Goal: Task Accomplishment & Management: Use online tool/utility

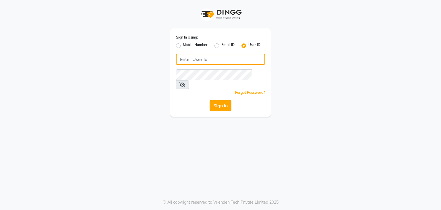
type input "e3591-01"
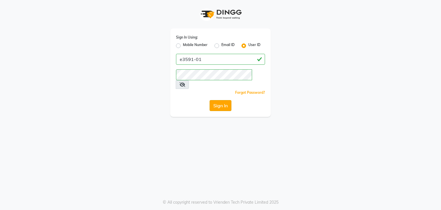
click at [214, 100] on button "Sign In" at bounding box center [221, 105] width 22 height 11
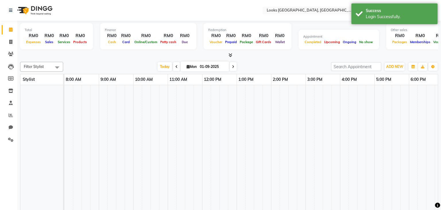
select select "en"
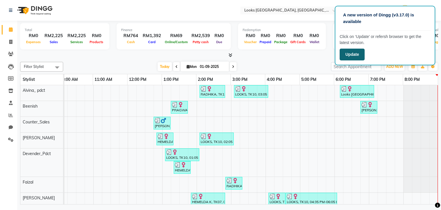
click at [359, 53] on button "Update" at bounding box center [352, 55] width 25 height 12
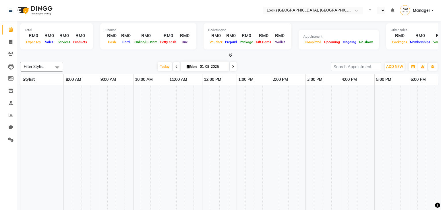
select select "en"
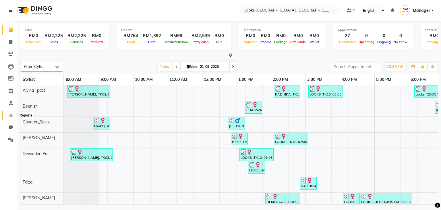
click at [10, 114] on icon at bounding box center [11, 115] width 4 height 4
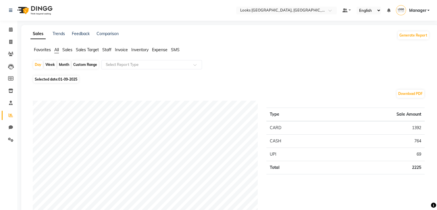
click at [412, 35] on button "Generate Report" at bounding box center [413, 35] width 31 height 8
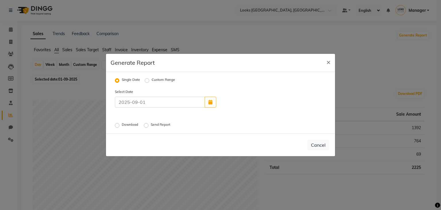
click at [122, 127] on label "Download" at bounding box center [131, 125] width 18 height 7
click at [116, 127] on input "Download" at bounding box center [118, 125] width 4 height 4
radio input "true"
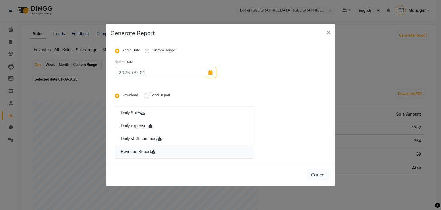
click at [146, 150] on link "Revenue Report" at bounding box center [184, 151] width 138 height 13
